Goal: Find specific page/section: Find specific page/section

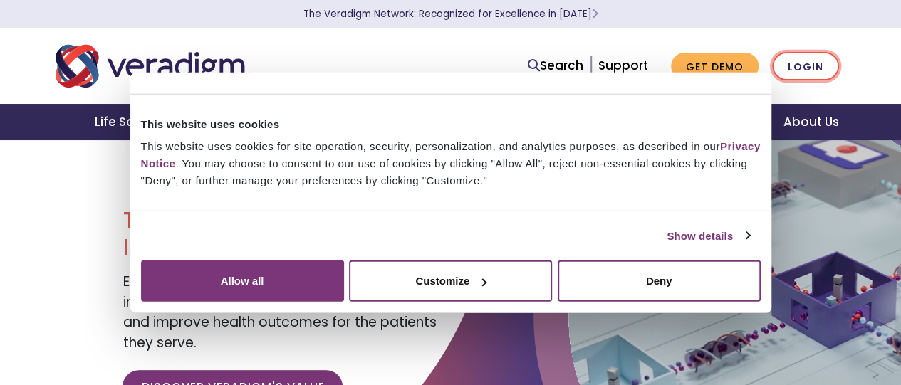
click at [806, 66] on link "Login" at bounding box center [805, 66] width 67 height 29
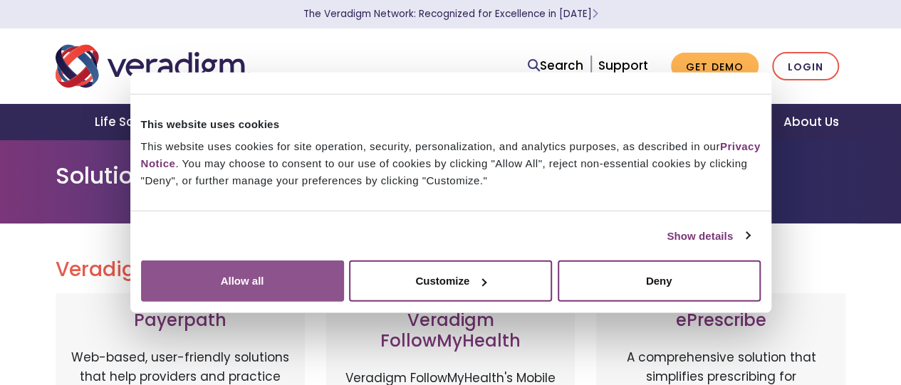
click at [344, 261] on button "Allow all" at bounding box center [242, 281] width 203 height 41
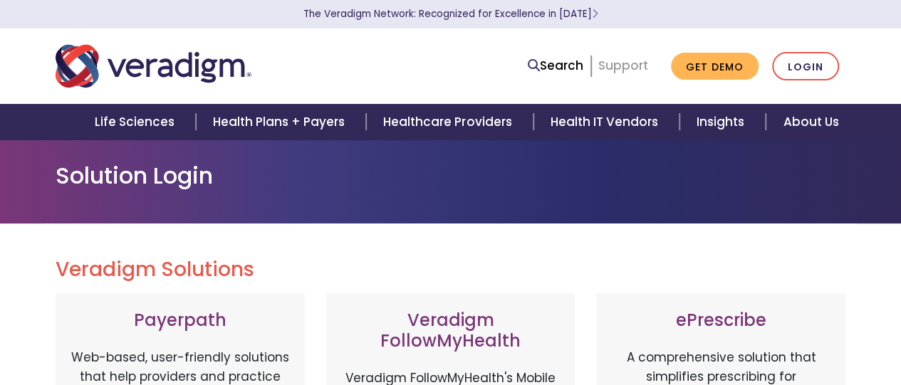
click at [634, 59] on link "Support" at bounding box center [623, 65] width 50 height 17
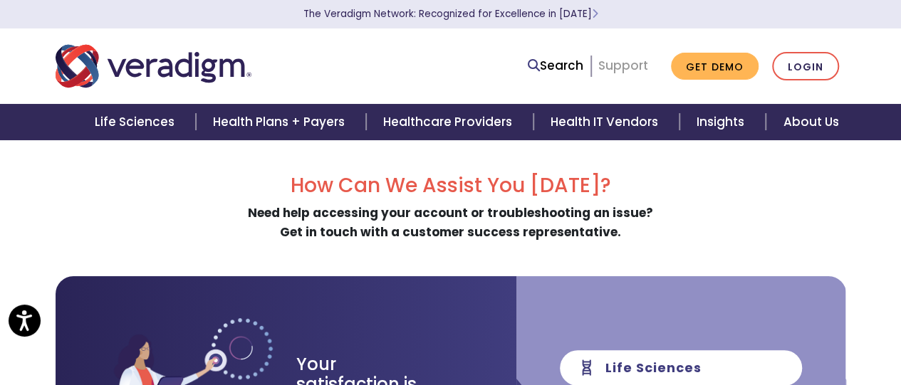
click at [624, 72] on link "Support" at bounding box center [623, 65] width 50 height 17
drag, startPoint x: 860, startPoint y: 274, endPoint x: 867, endPoint y: 96, distance: 178.2
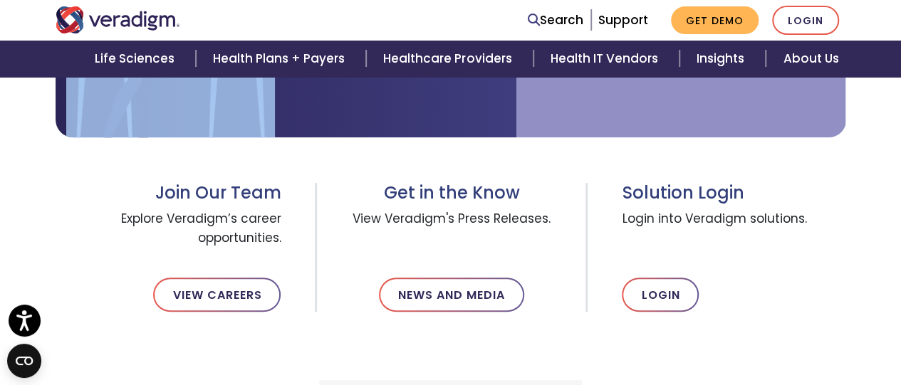
scroll to position [181, 0]
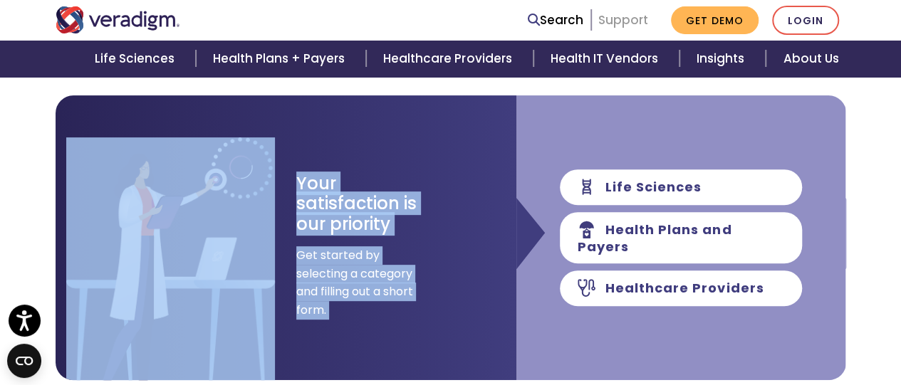
click at [616, 20] on link "Support" at bounding box center [623, 19] width 50 height 17
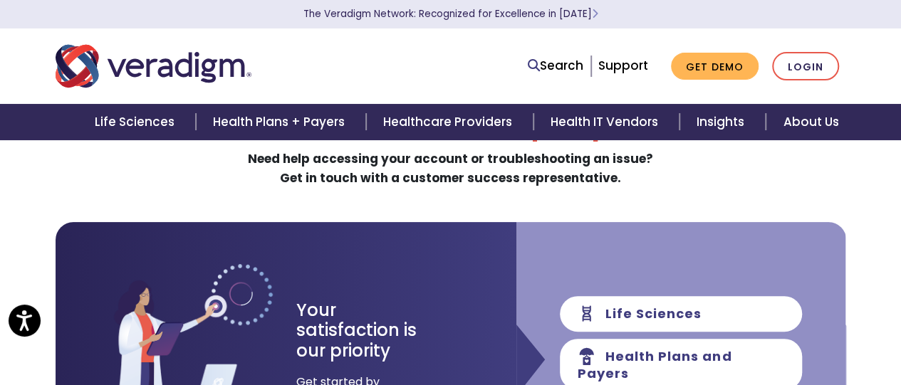
scroll to position [50, 0]
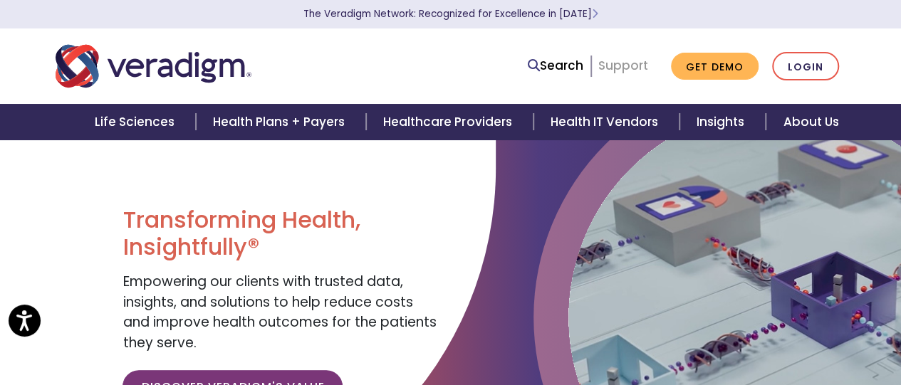
click at [632, 68] on link "Support" at bounding box center [623, 65] width 50 height 17
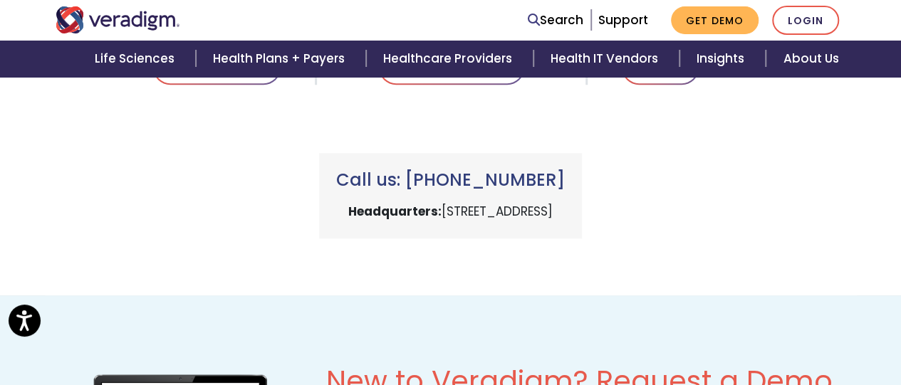
scroll to position [450, 0]
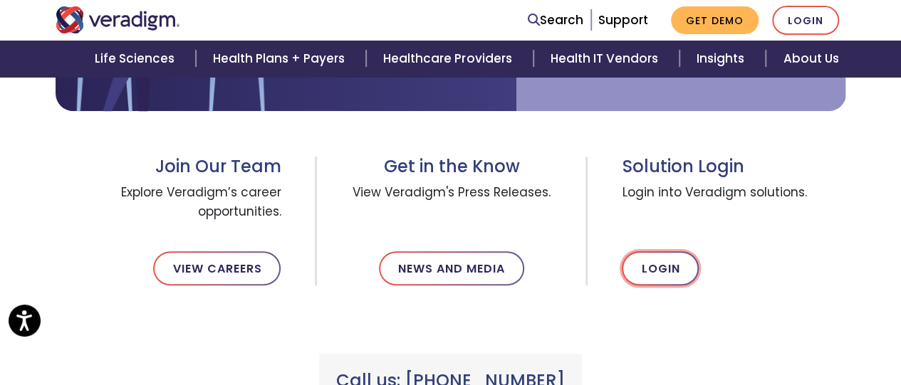
click at [642, 273] on link "Login" at bounding box center [660, 268] width 77 height 34
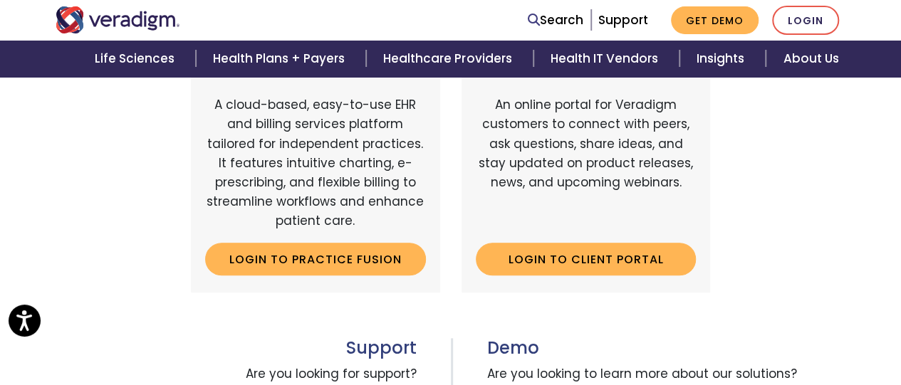
scroll to position [577, 0]
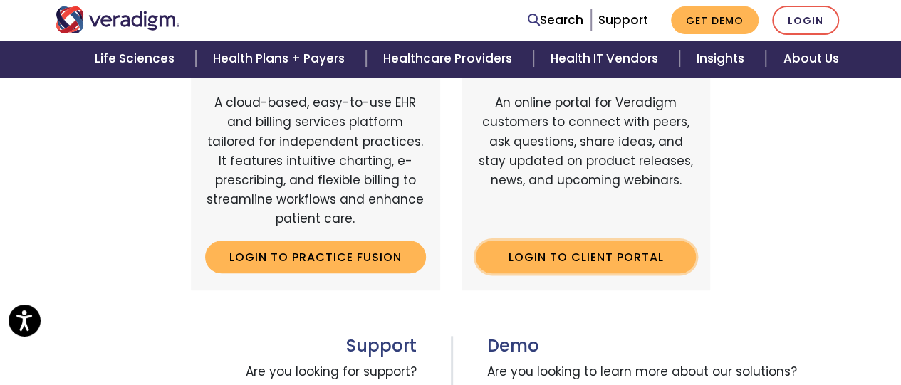
click at [615, 258] on link "Login to Client Portal" at bounding box center [586, 257] width 221 height 33
